Goal: Information Seeking & Learning: Compare options

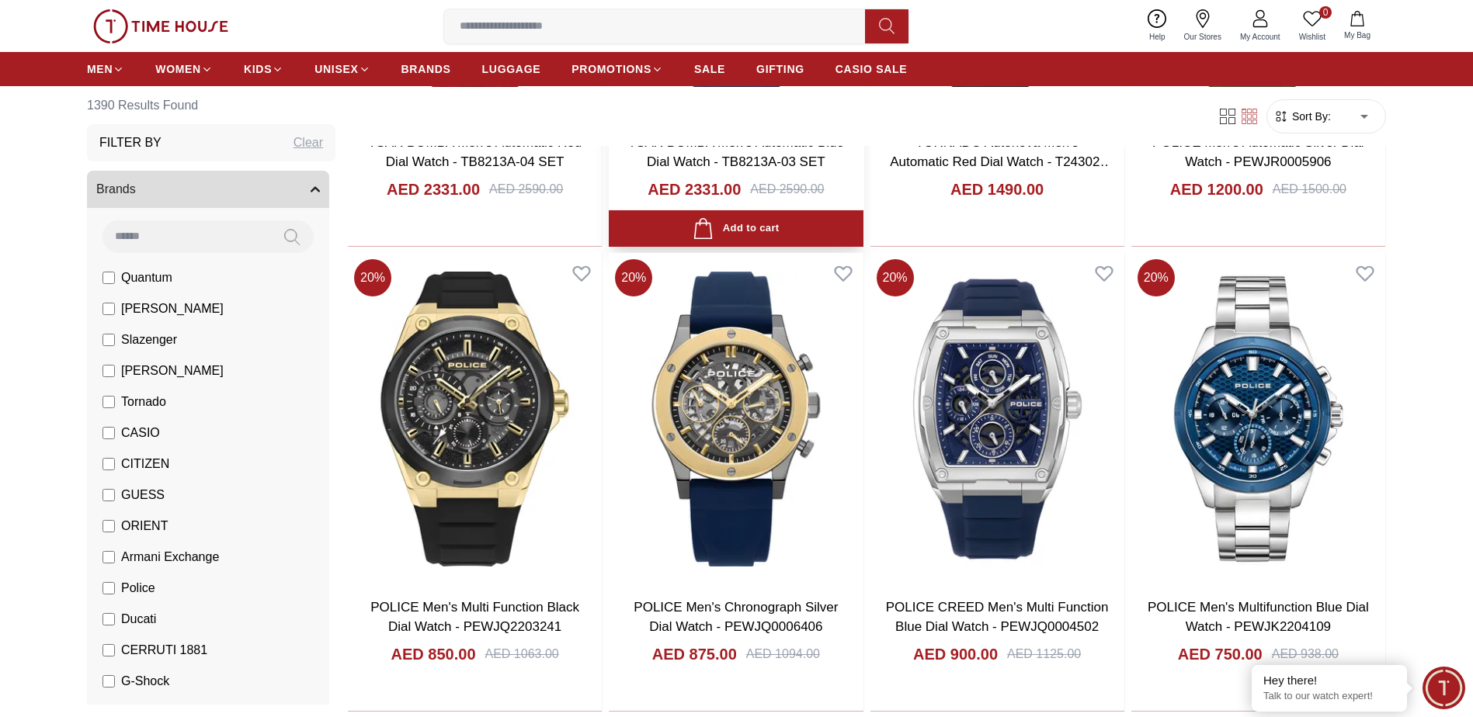
scroll to position [1242, 0]
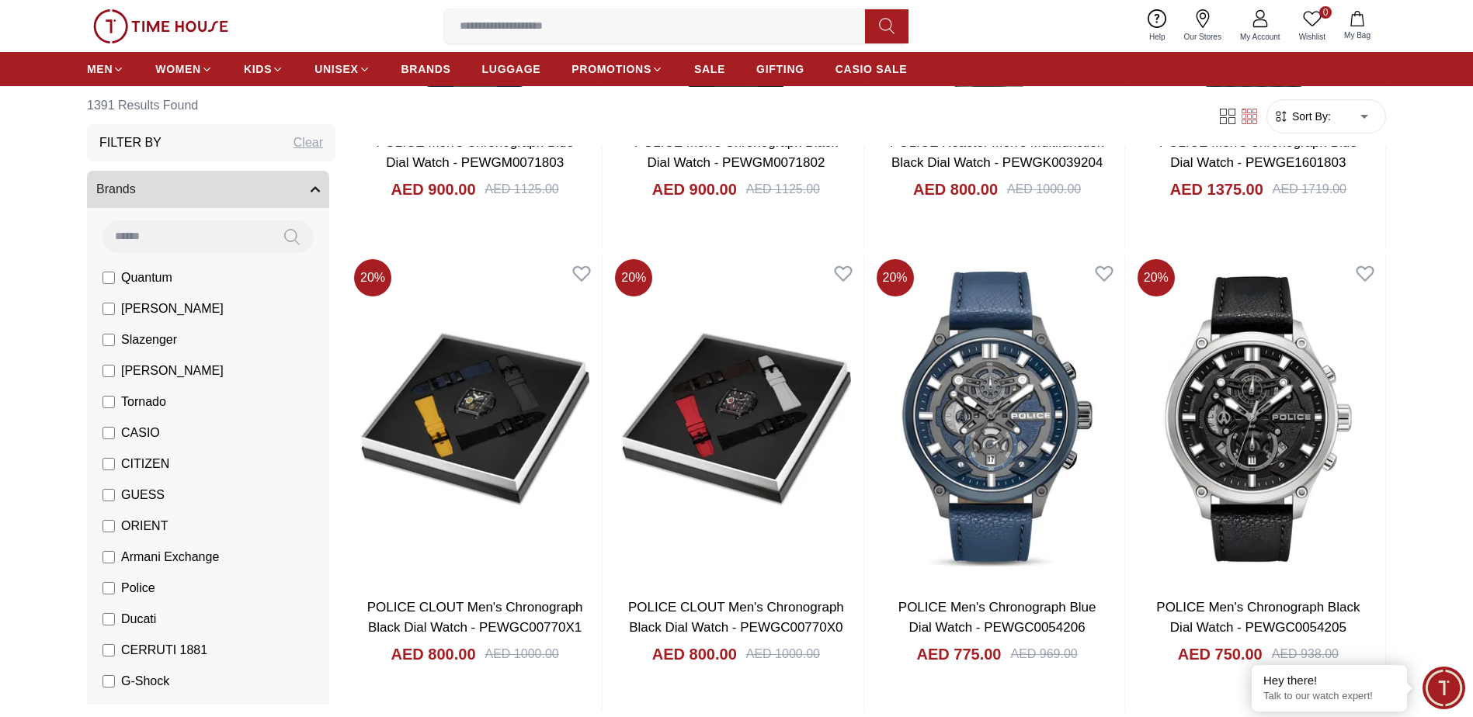
scroll to position [2329, 0]
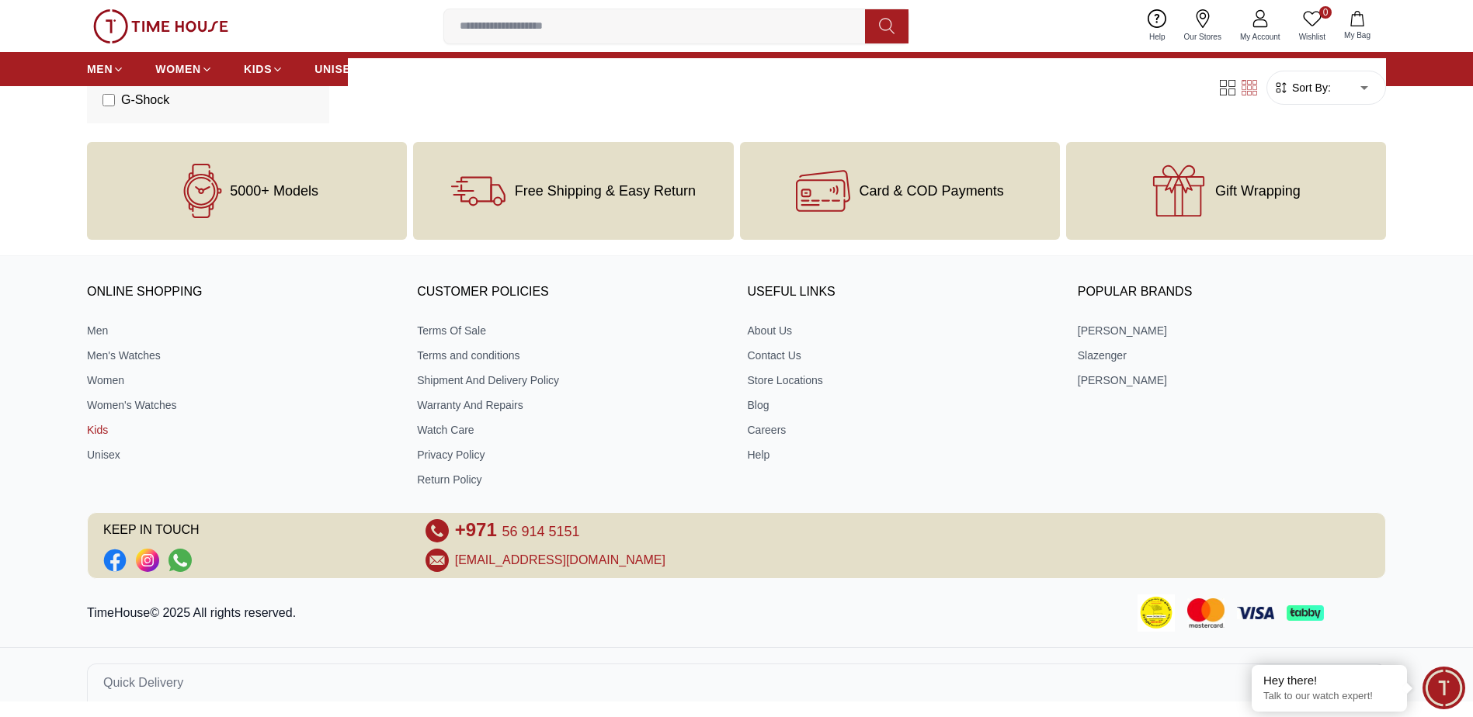
scroll to position [668, 0]
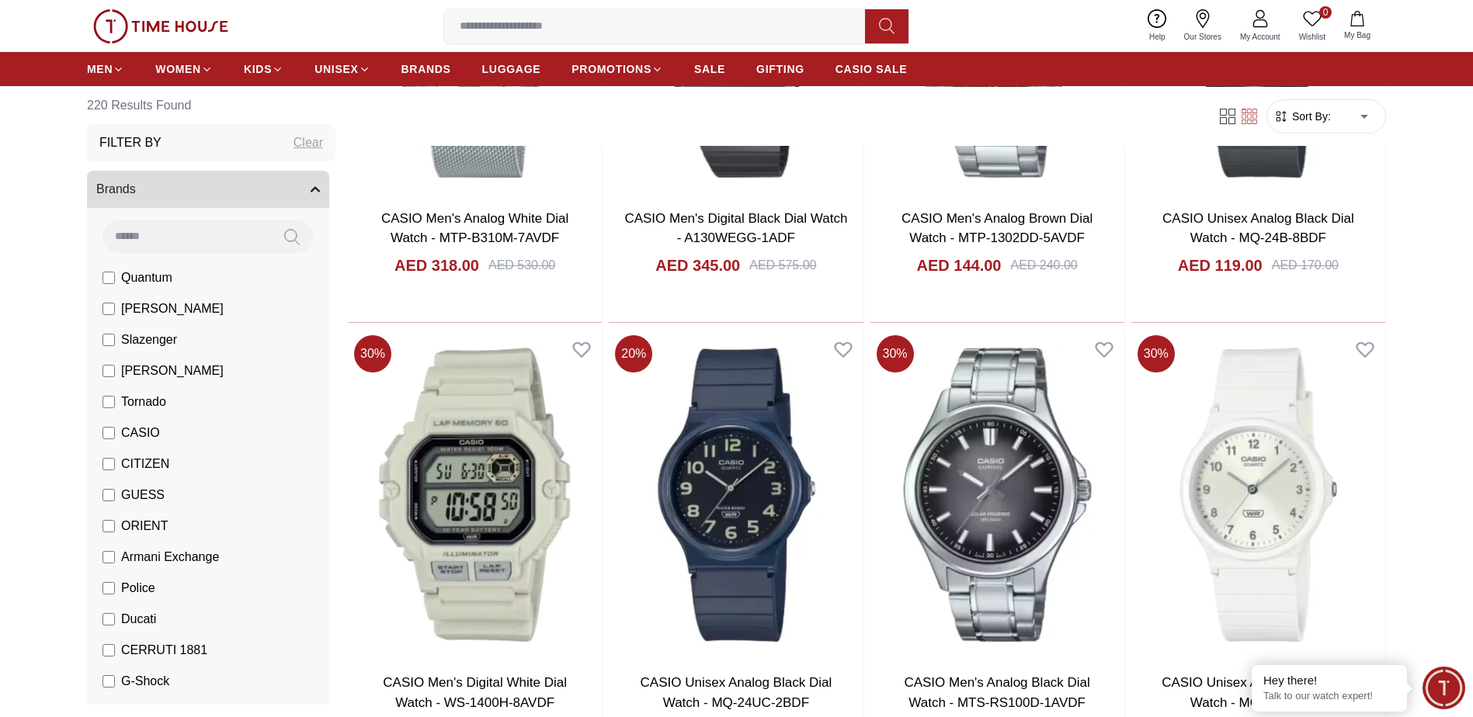
scroll to position [2096, 0]
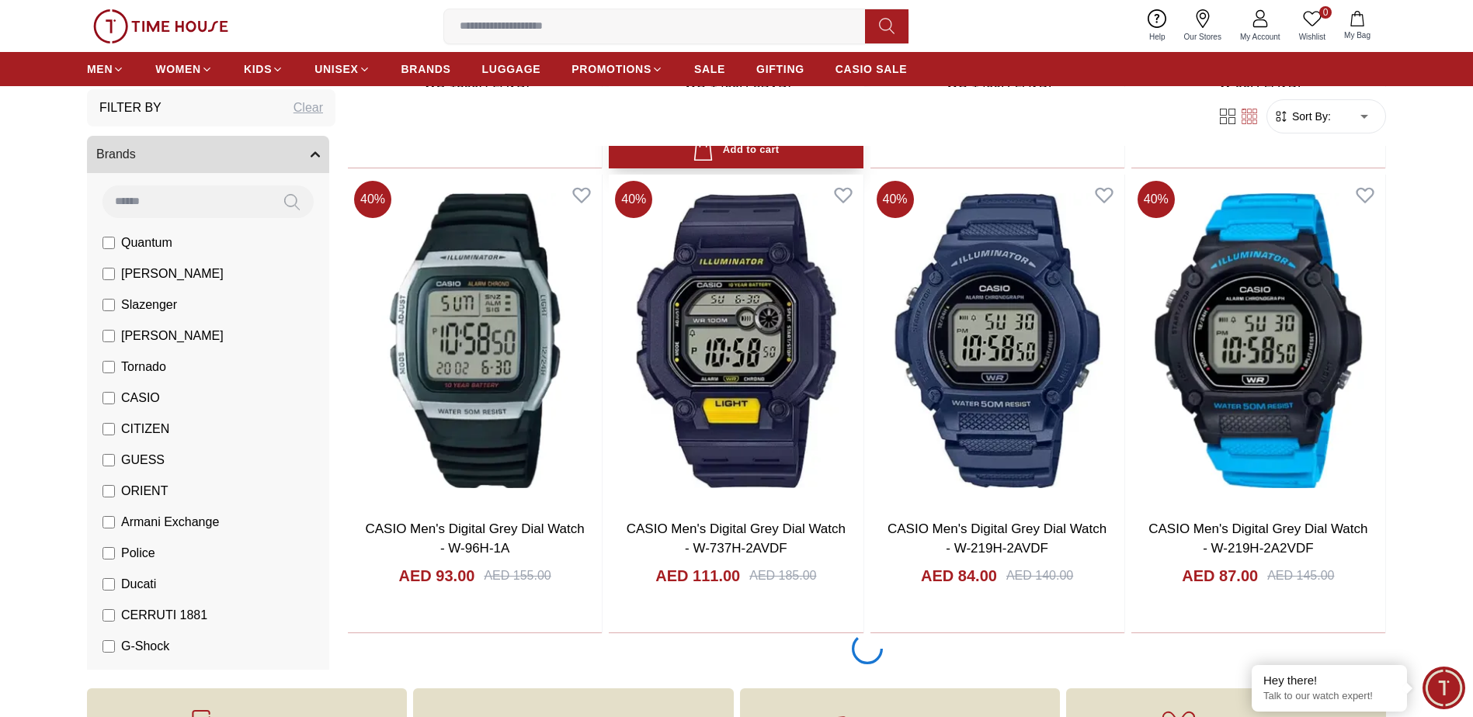
scroll to position [4348, 0]
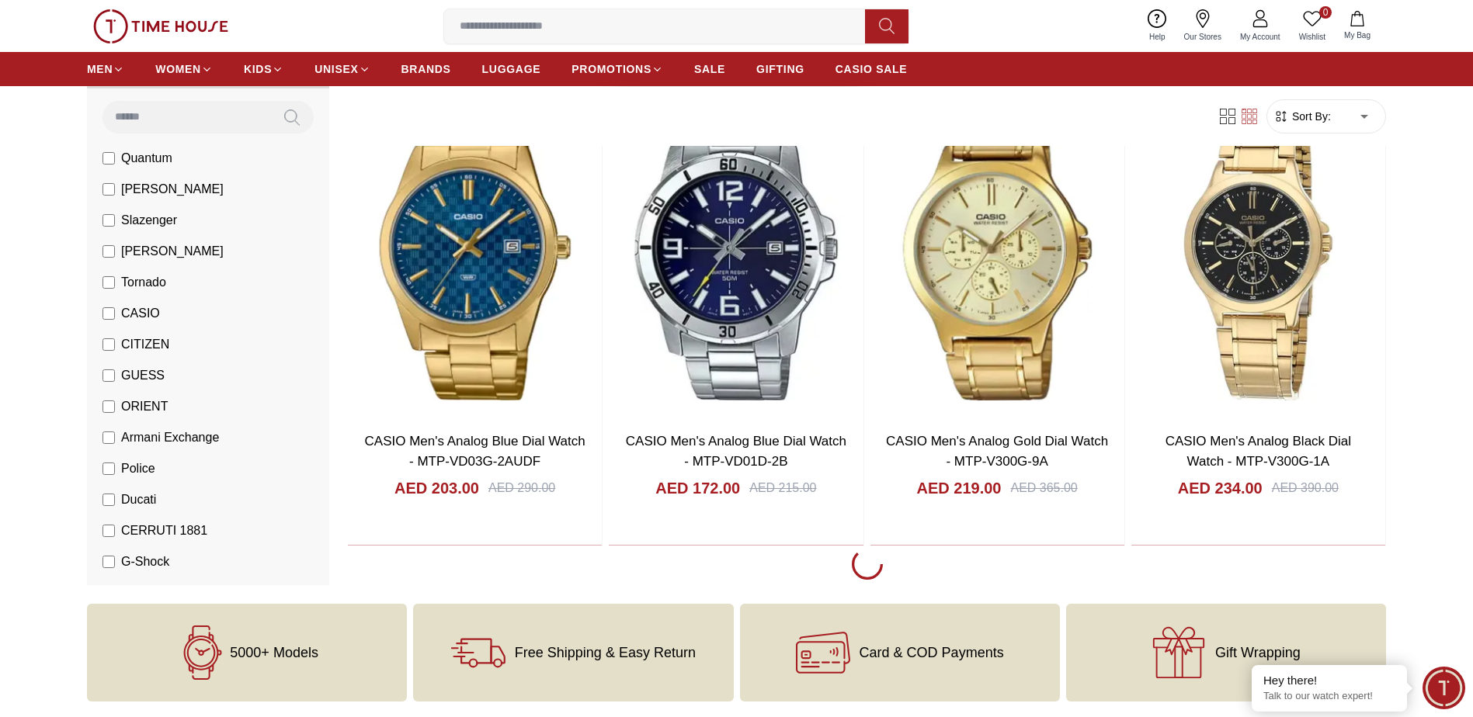
scroll to position [6910, 0]
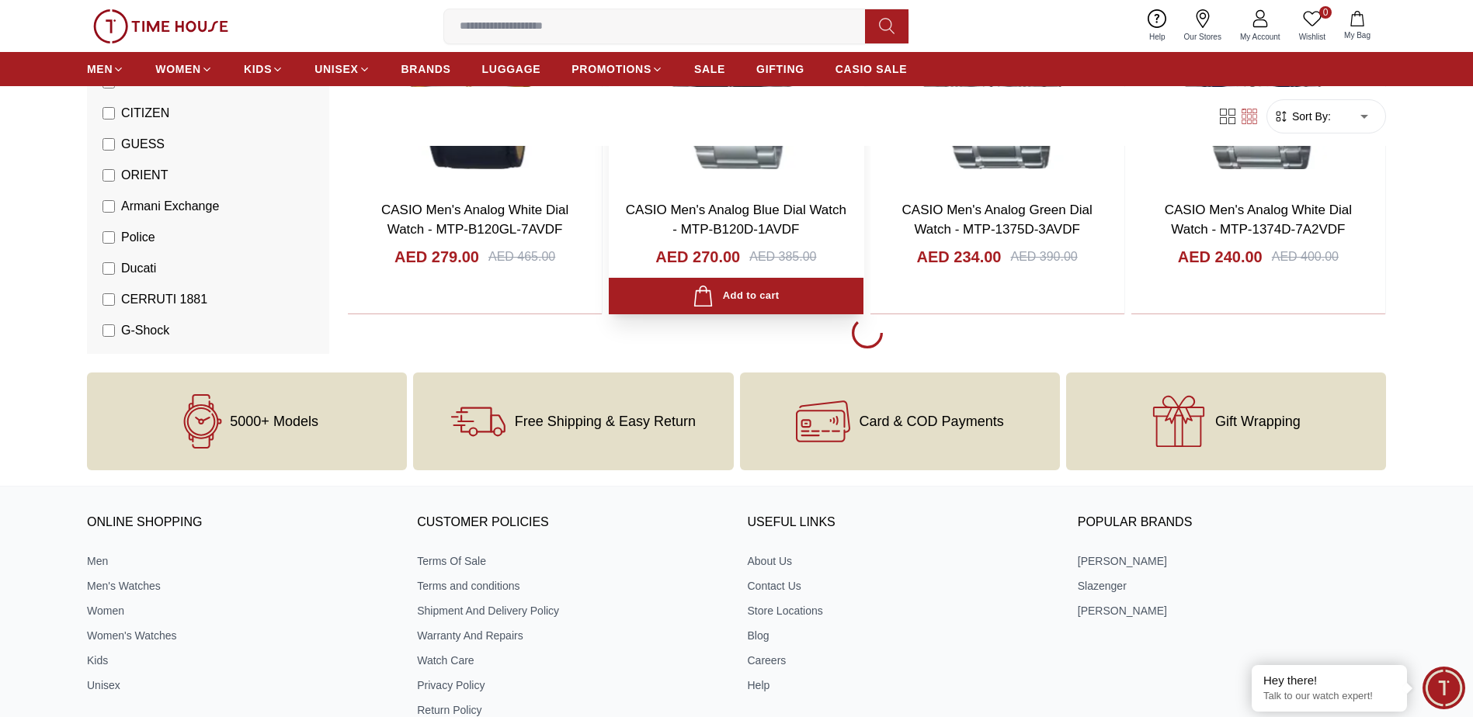
scroll to position [9317, 0]
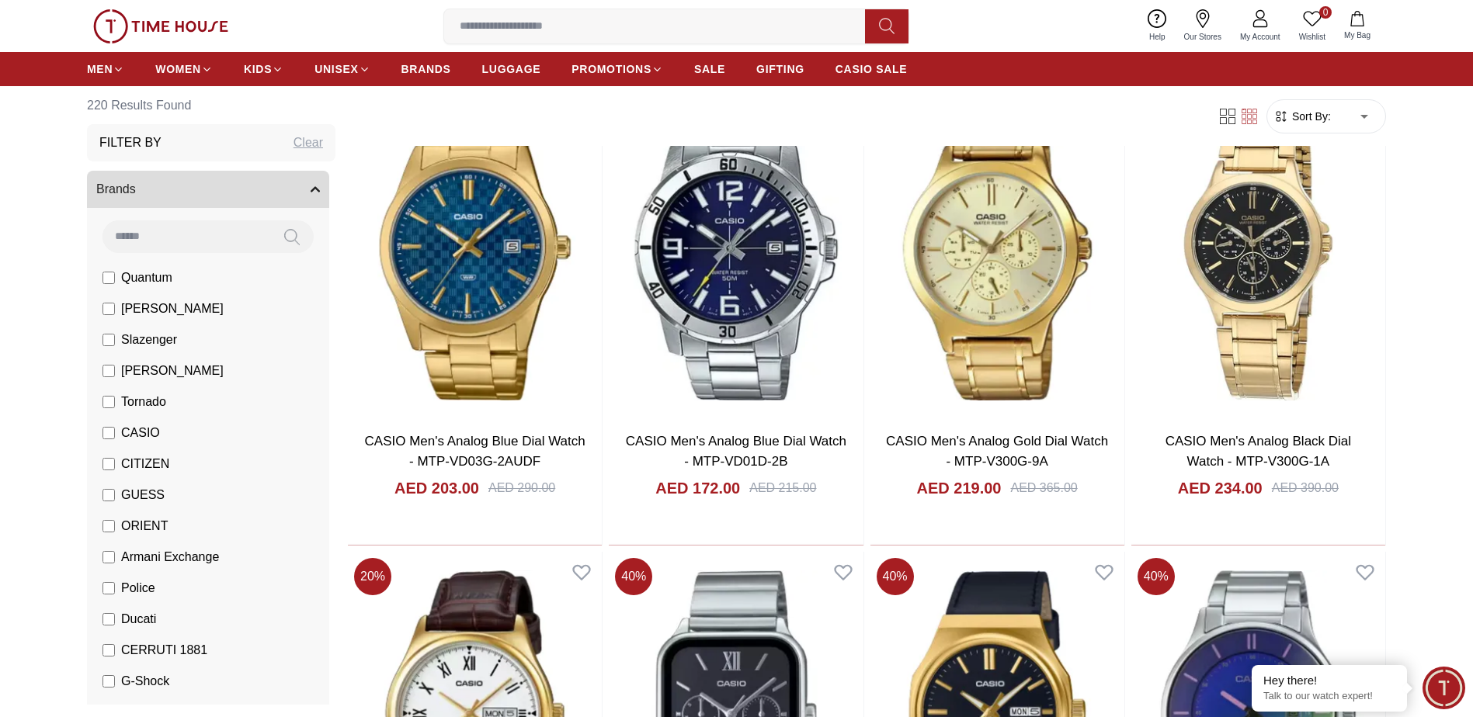
scroll to position [4348, 0]
